Goal: Find specific page/section: Find specific page/section

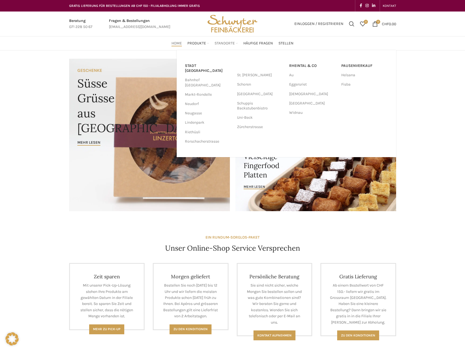
click at [219, 45] on span "Standorte" at bounding box center [225, 43] width 20 height 5
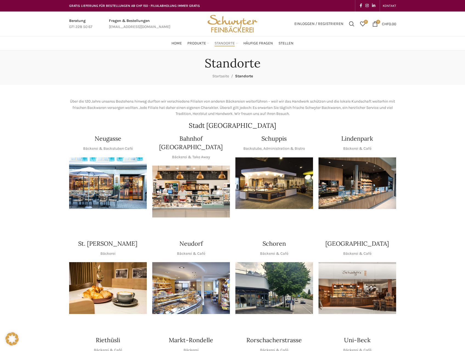
click at [192, 96] on div "Über die 120 Jahre unseres Bestehens hinweg durften wir verschiedene Filialen v…" at bounding box center [232, 114] width 333 height 36
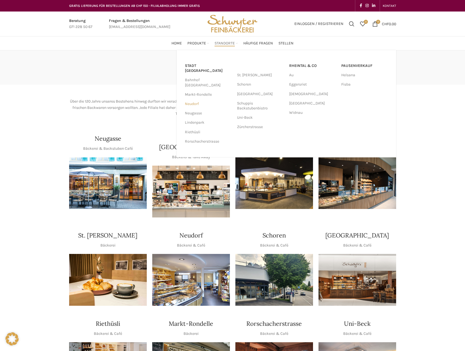
click at [194, 99] on link "Neudorf" at bounding box center [208, 103] width 47 height 9
